Goal: Find specific page/section: Find specific page/section

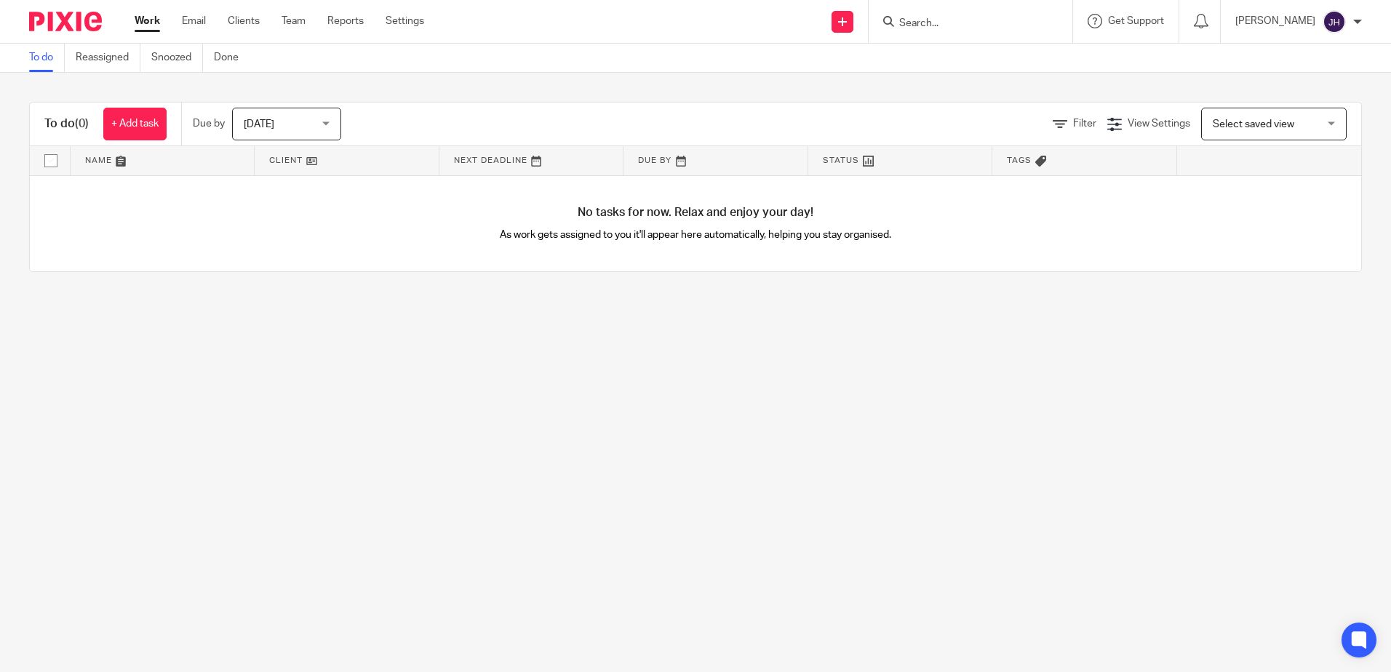
click at [956, 25] on div "You are already signed in." at bounding box center [1036, 42] width 681 height 55
click at [1221, 49] on p "You are already signed in." at bounding box center [1266, 46] width 114 height 15
click at [1000, 24] on input "Search" at bounding box center [963, 23] width 131 height 13
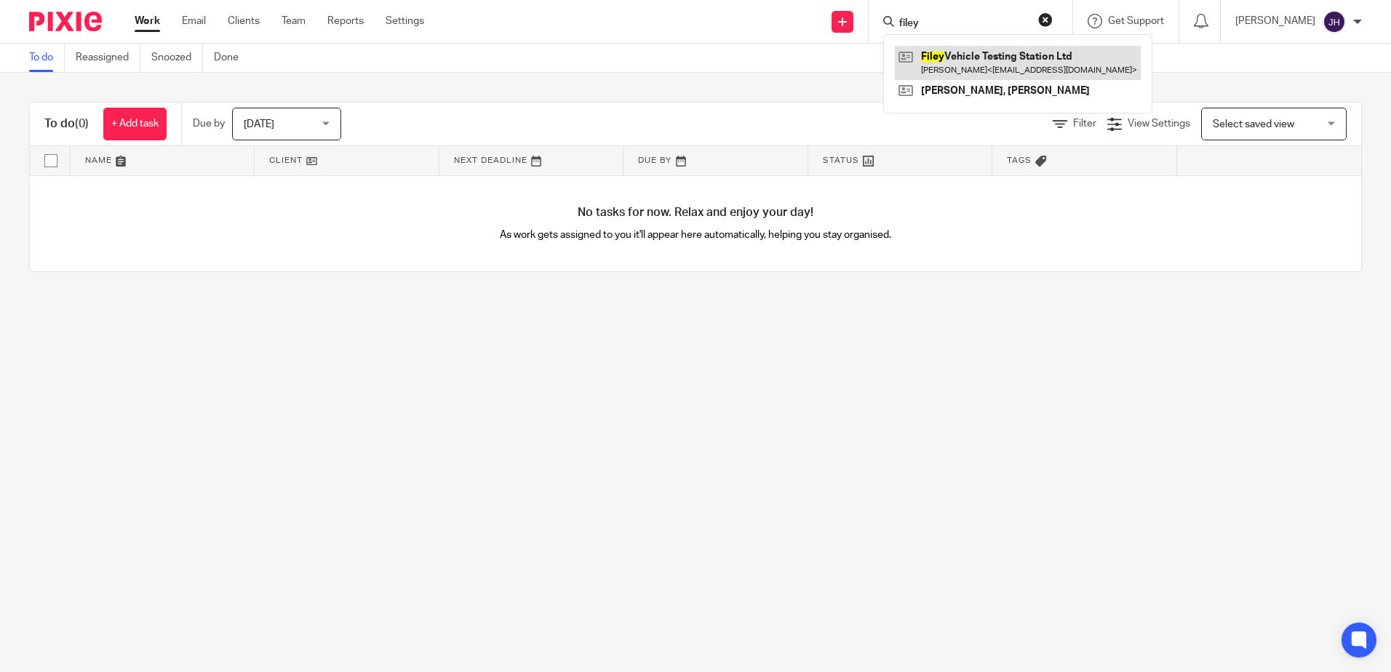
type input "filey"
click at [1010, 67] on link at bounding box center [1018, 62] width 246 height 33
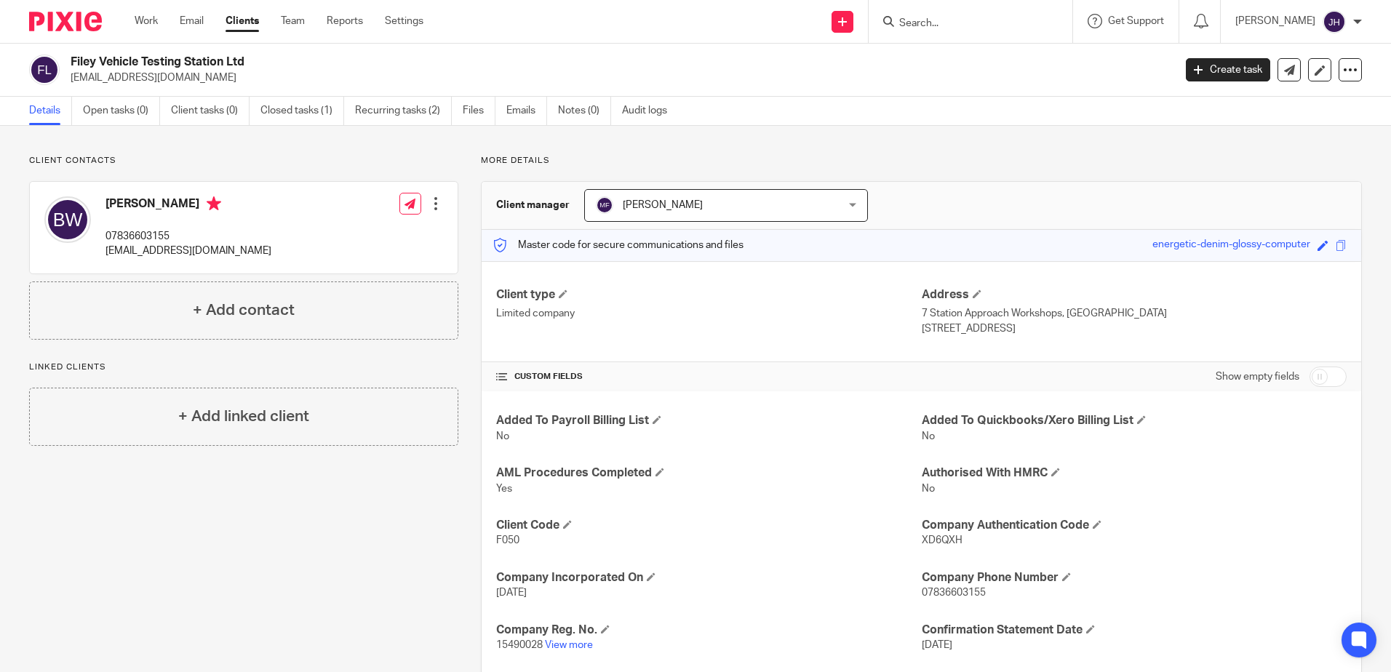
click at [997, 20] on input "Search" at bounding box center [963, 23] width 131 height 13
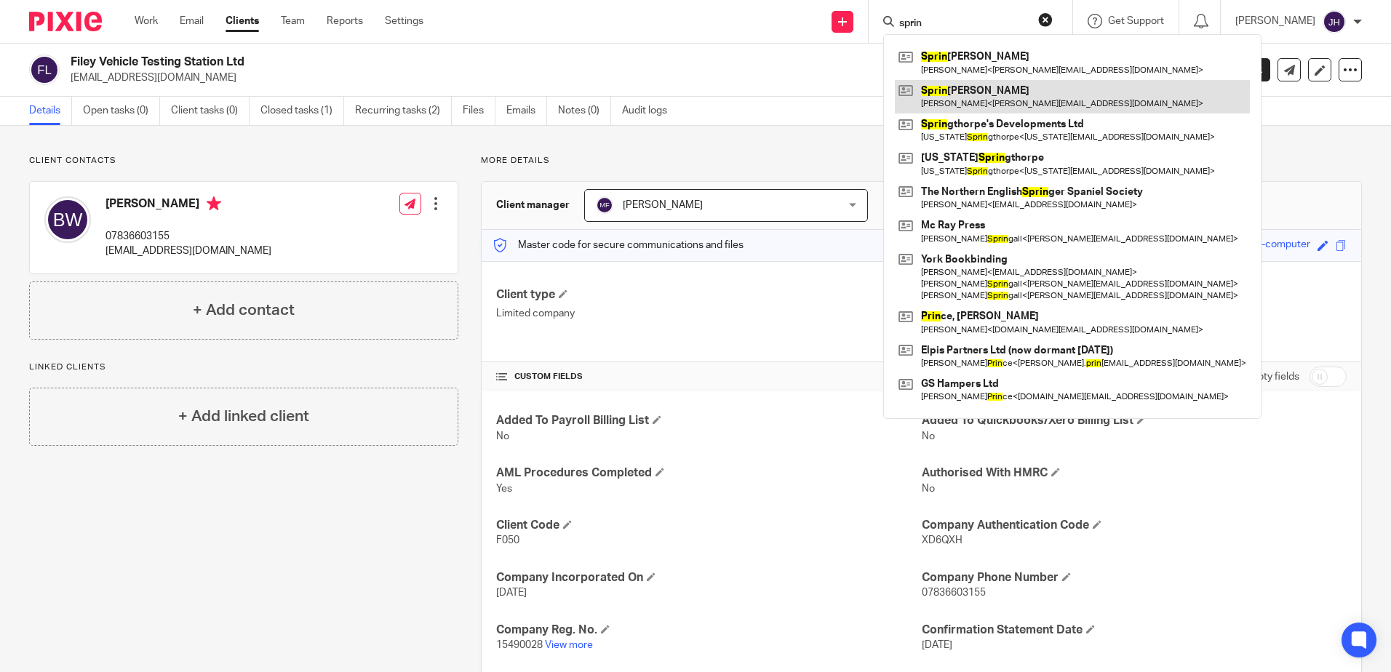
type input "sprin"
click at [1073, 94] on link at bounding box center [1072, 96] width 355 height 33
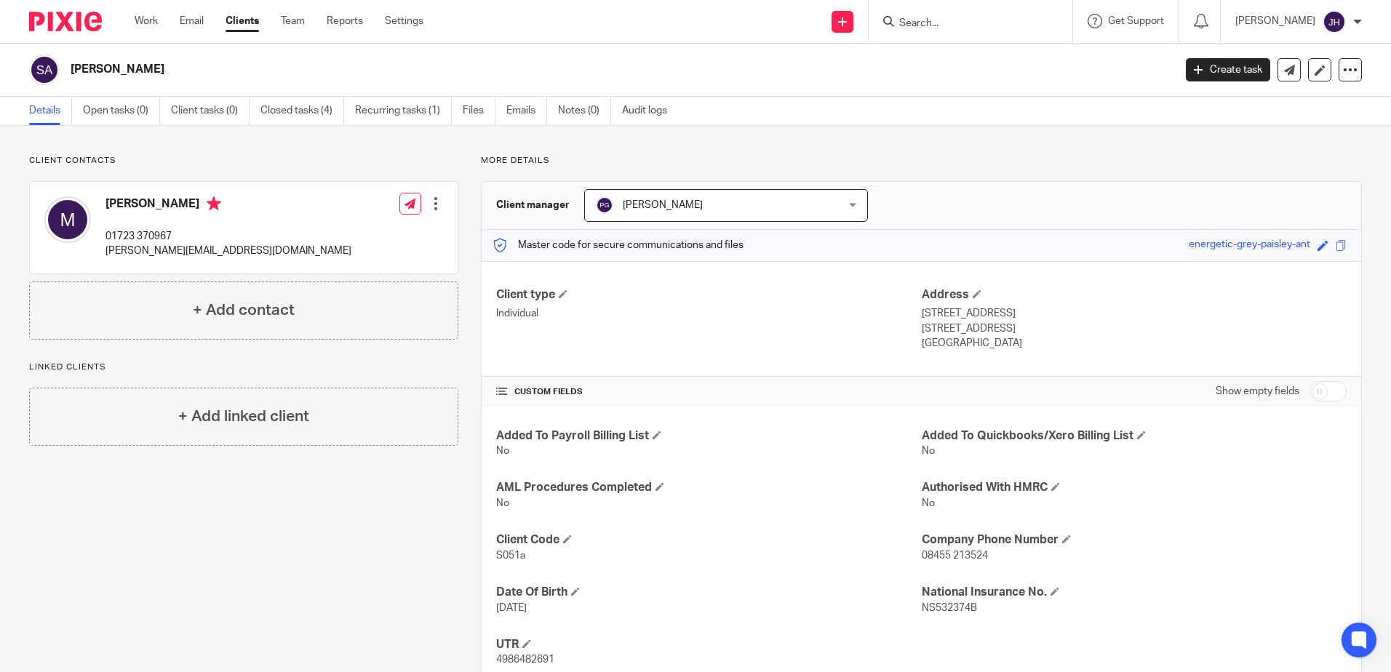
click at [951, 28] on input "Search" at bounding box center [963, 23] width 131 height 13
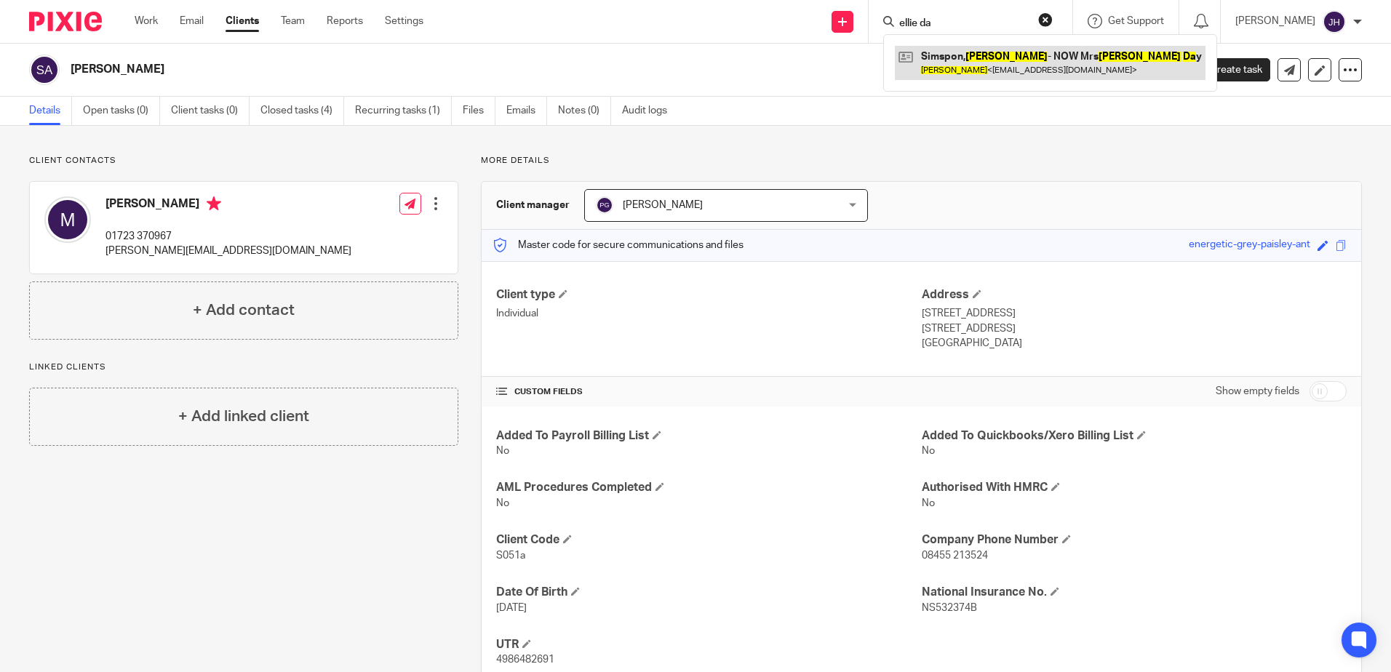
type input "ellie da"
click at [965, 56] on link at bounding box center [1050, 62] width 311 height 33
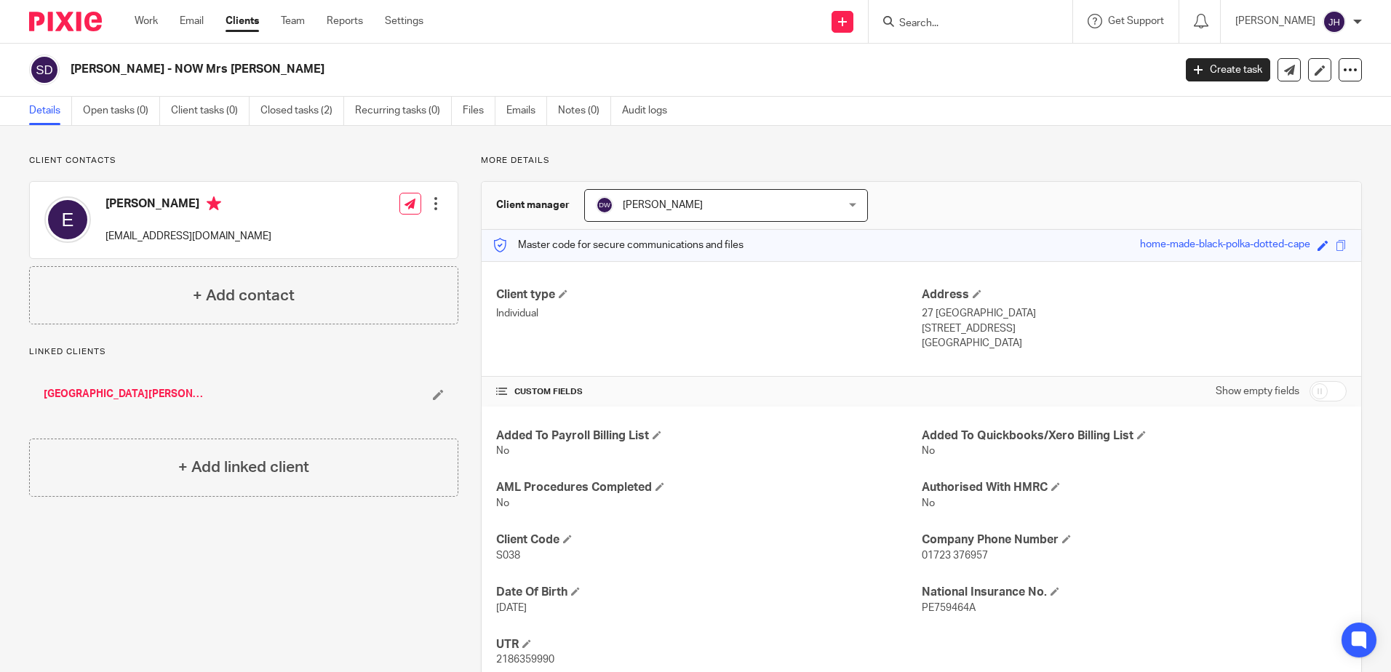
click at [937, 23] on input "Search" at bounding box center [963, 23] width 131 height 13
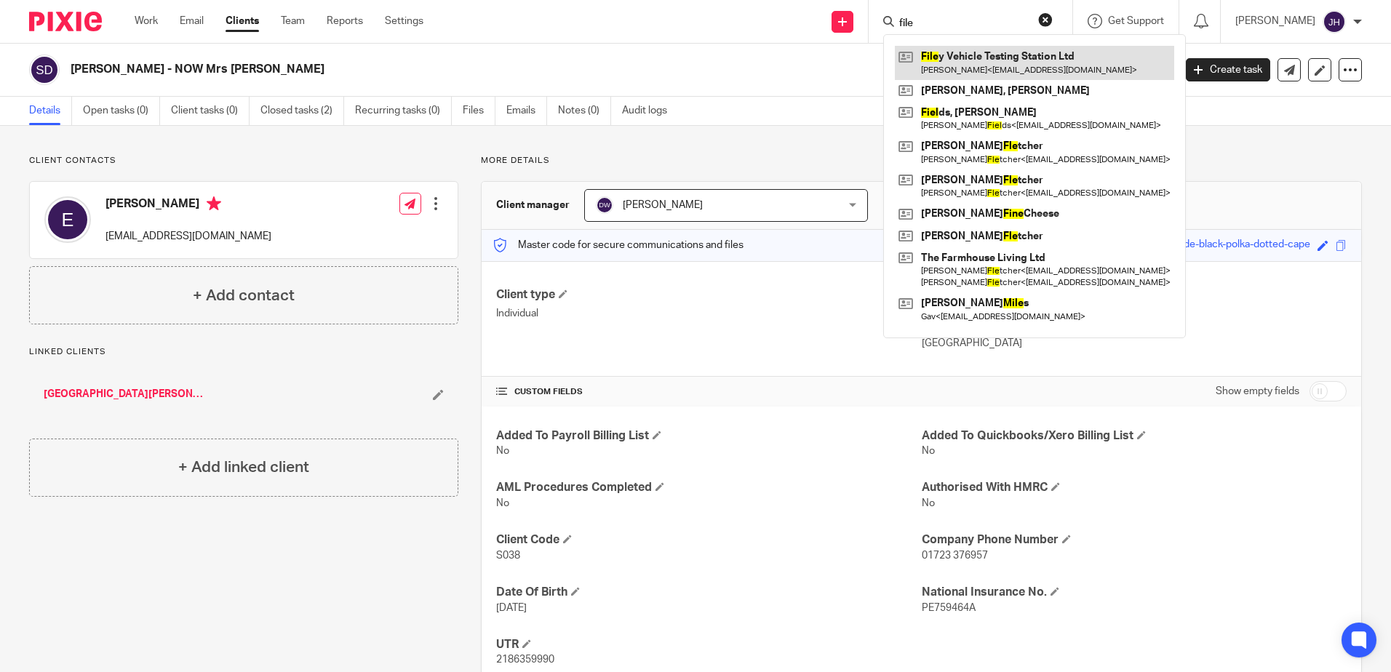
type input "file"
click at [1018, 67] on link at bounding box center [1034, 62] width 279 height 33
click at [982, 60] on link at bounding box center [1034, 62] width 279 height 33
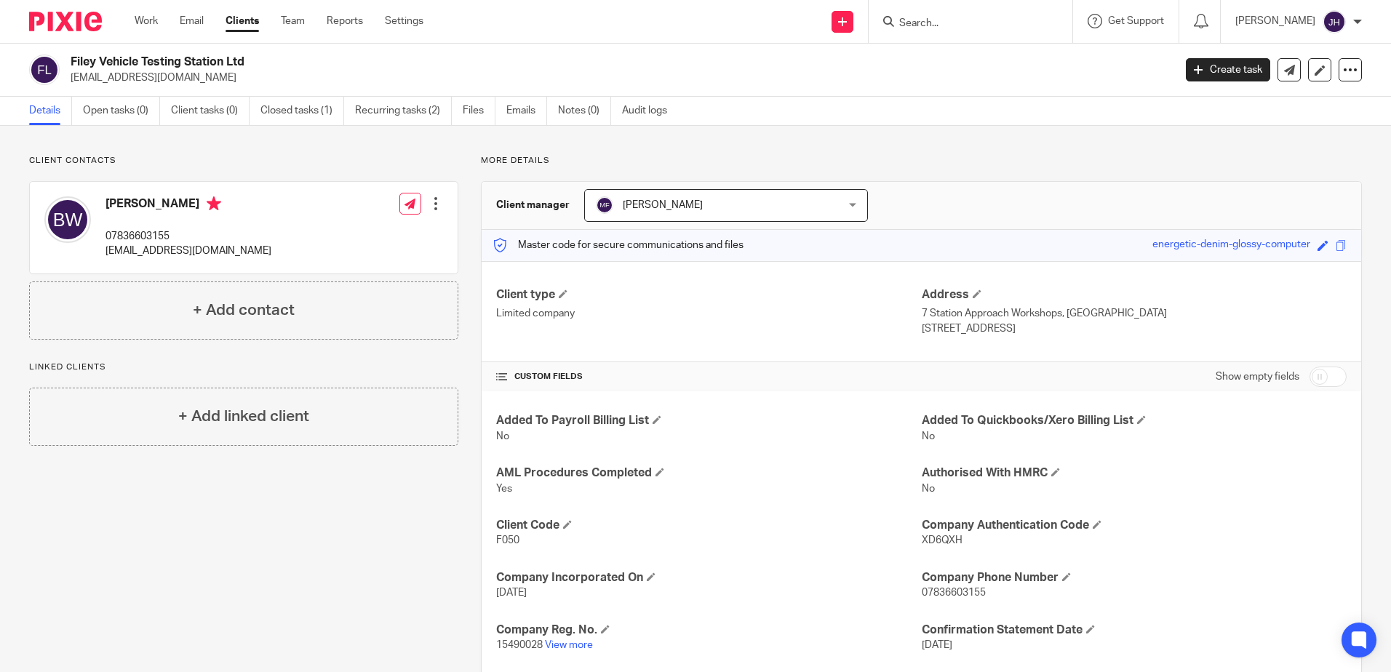
click at [1010, 18] on input "Search" at bounding box center [963, 23] width 131 height 13
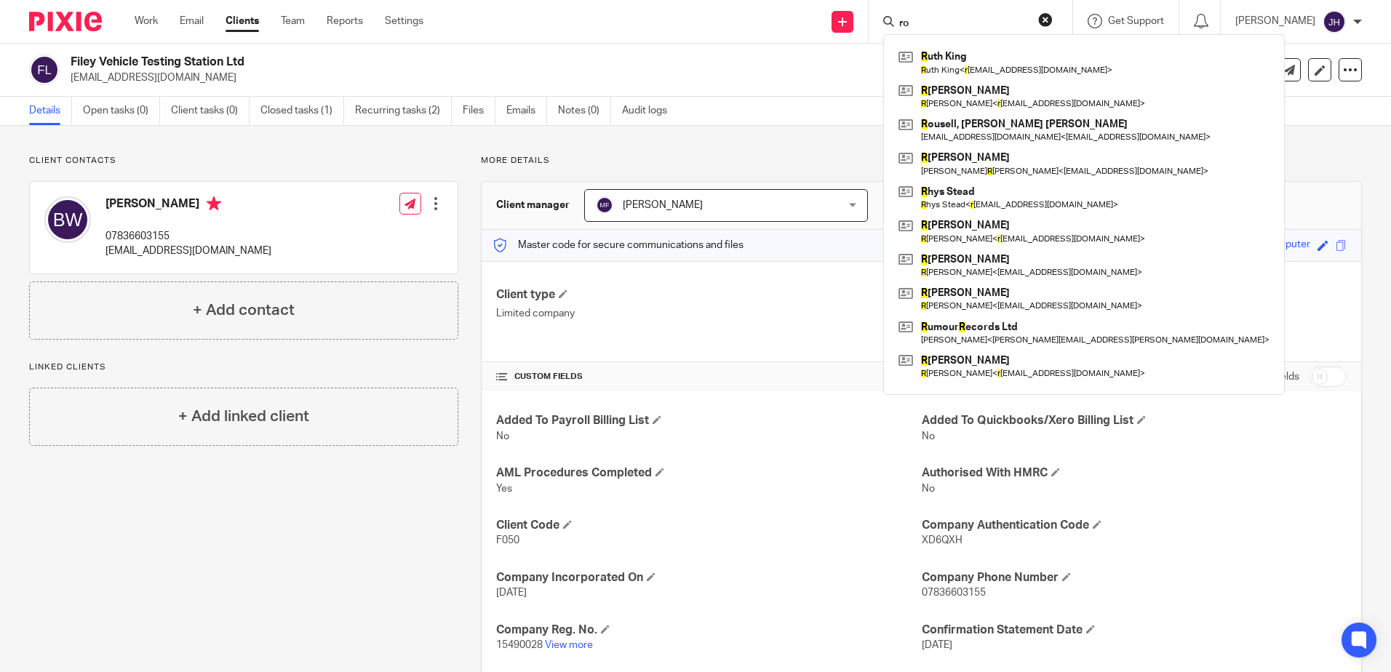
type input "r"
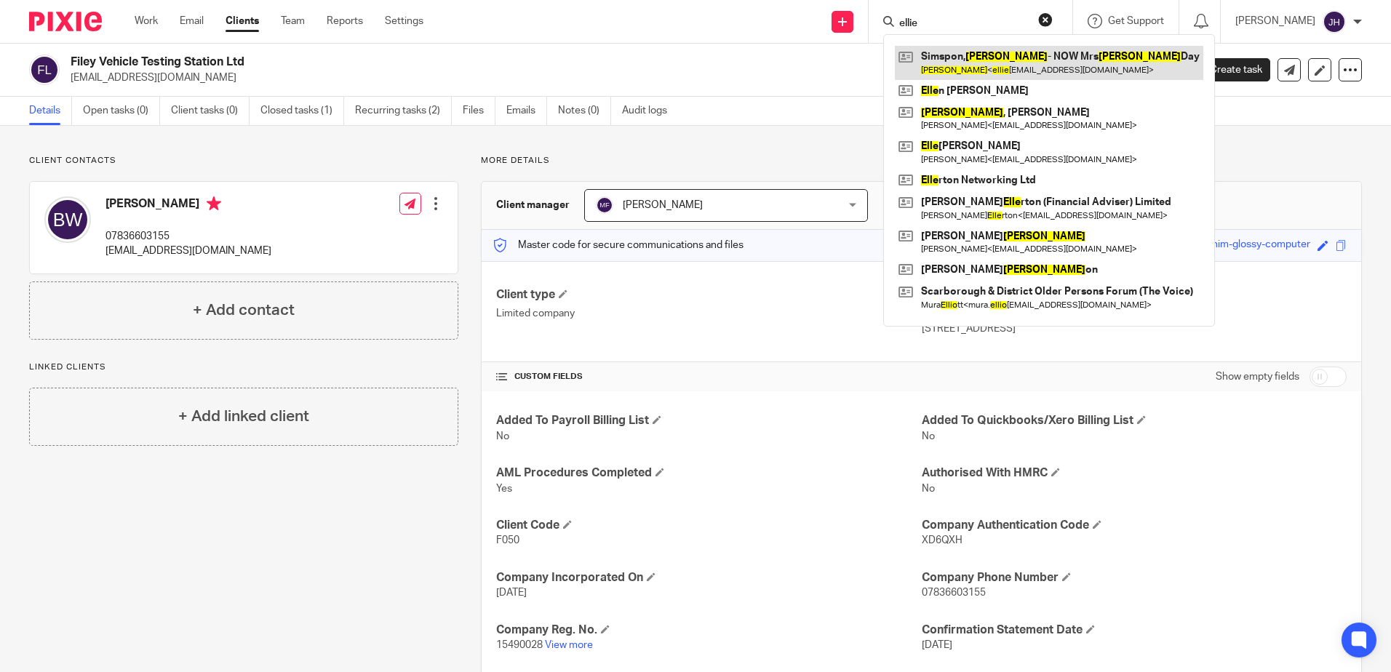
type input "ellie"
click at [1009, 64] on link at bounding box center [1049, 62] width 309 height 33
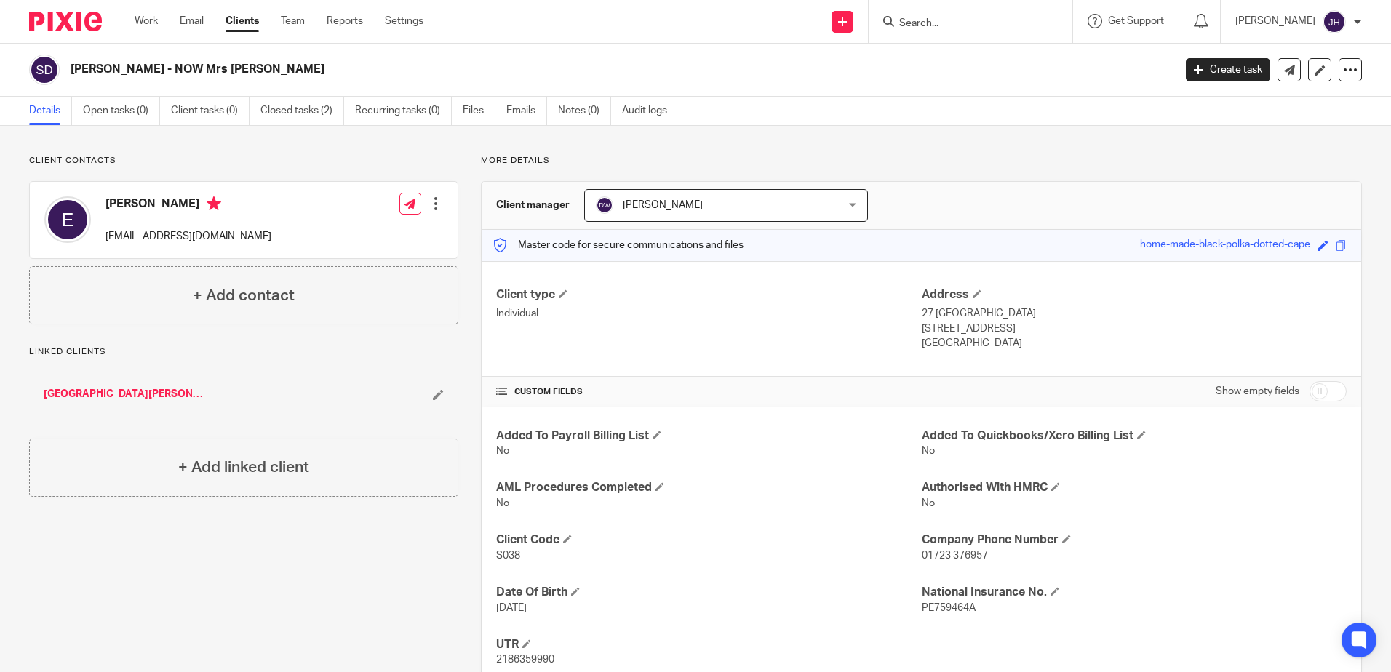
click at [968, 20] on input "Search" at bounding box center [963, 23] width 131 height 13
type input "fvr"
click at [990, 51] on link at bounding box center [985, 57] width 180 height 22
